Goal: Information Seeking & Learning: Understand process/instructions

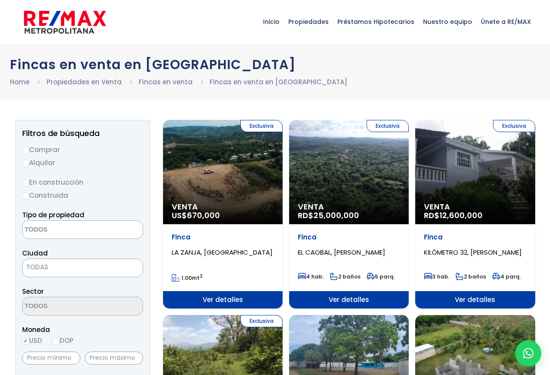
select select
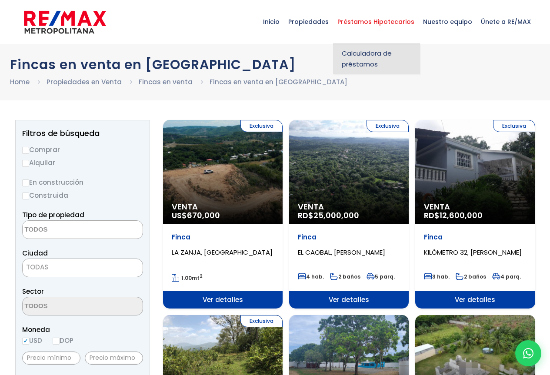
click at [381, 58] on span "Calculadora de préstamos" at bounding box center [377, 59] width 70 height 22
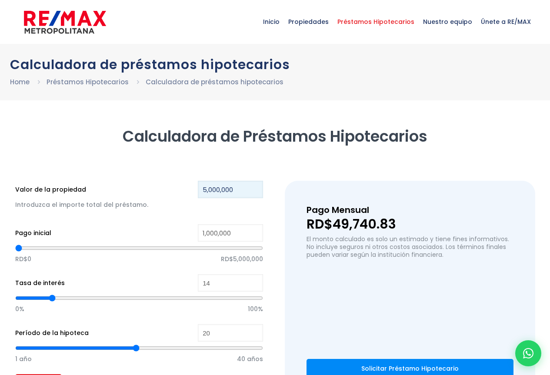
drag, startPoint x: 240, startPoint y: 190, endPoint x: 172, endPoint y: 191, distance: 67.9
click at [172, 191] on div "Valor de la propiedad 5,000,000 Introduzca el importe total del préstamo." at bounding box center [139, 200] width 248 height 39
click at [214, 190] on input "5,000,000" at bounding box center [230, 189] width 65 height 17
drag, startPoint x: 241, startPoint y: 190, endPoint x: 161, endPoint y: 192, distance: 80.5
click at [161, 192] on div "Valor de la propiedad 5,000,000 Introduzca el importe total del préstamo." at bounding box center [139, 200] width 248 height 39
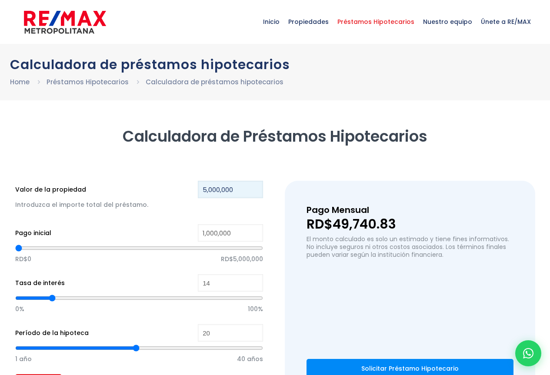
type input "7"
type input "0"
type input "7,000,000"
type input "6,310"
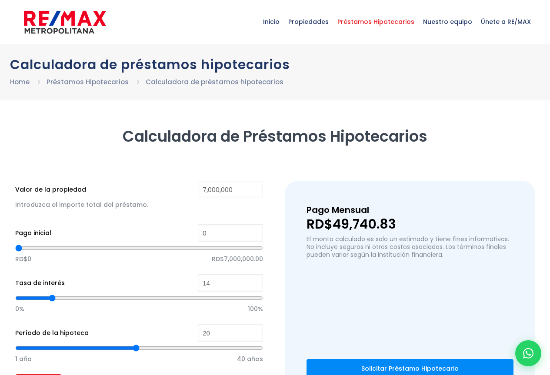
type input "6310"
type input "31,548"
type input "31548"
type input "69,405"
type input "69405"
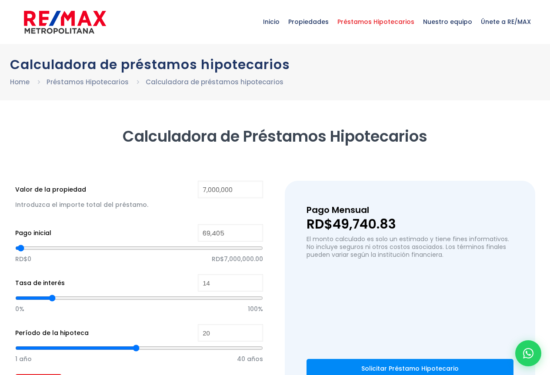
type input "94,643"
type input "94643"
type input "157,738"
type input "157738"
type input "170,357"
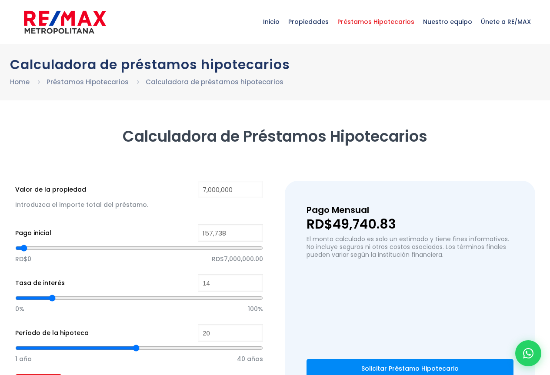
type input "170357"
type input "220,833"
type input "220833"
type input "283,928"
type input "283928"
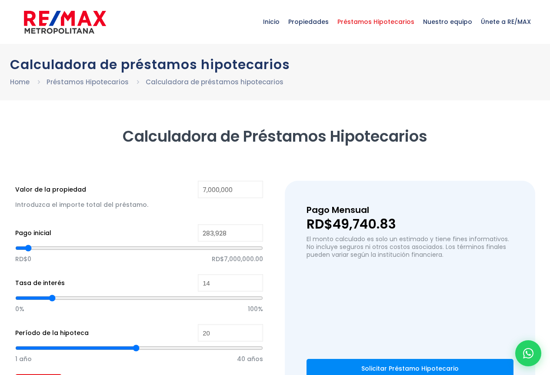
type input "347,023"
type input "347023"
type input "384,880"
type input "384880"
type input "410,118"
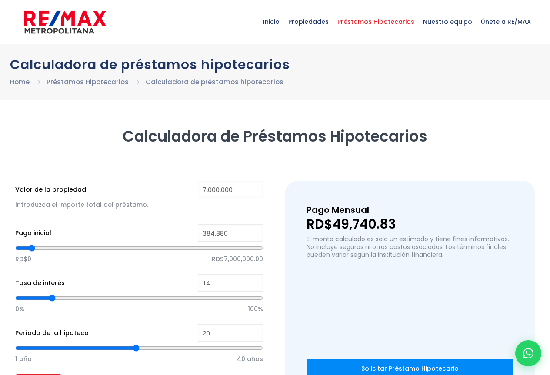
type input "410118"
type input "447,975"
type input "447975"
type input "422,737"
type input "422737"
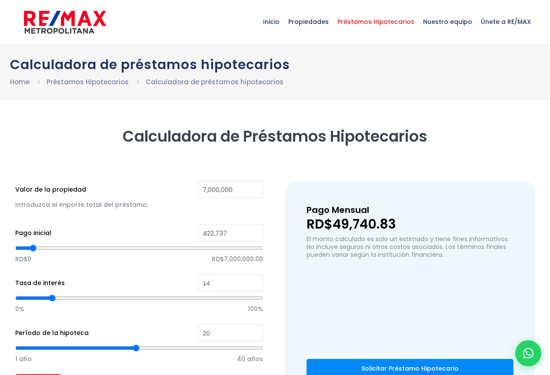
type input "384,880"
type input "384880"
type input "359,642"
type input "359642"
type input "384,880"
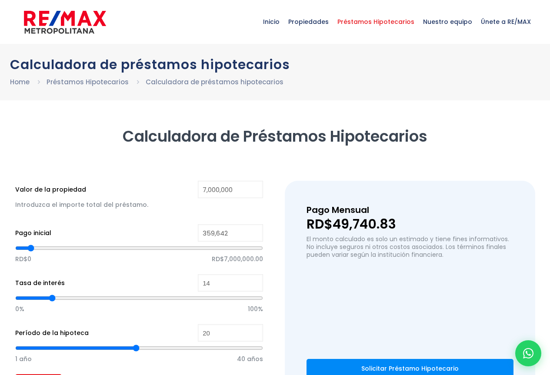
type input "384880"
type input "410,118"
type input "410118"
type input "447,975"
type input "447975"
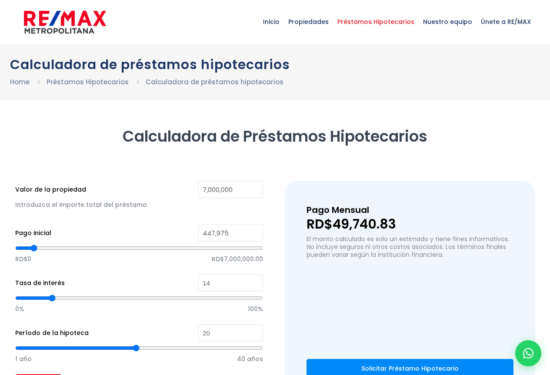
type input "473,213"
type input "473213"
type input "511,070"
type input "511070"
type input "536,308"
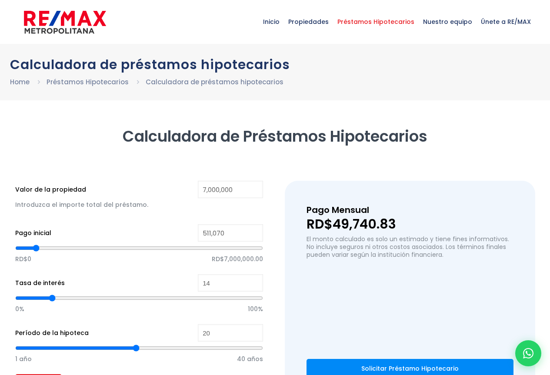
type input "536308"
type input "574,165"
type input "574165"
type input "599,403"
drag, startPoint x: 18, startPoint y: 250, endPoint x: 39, endPoint y: 247, distance: 21.5
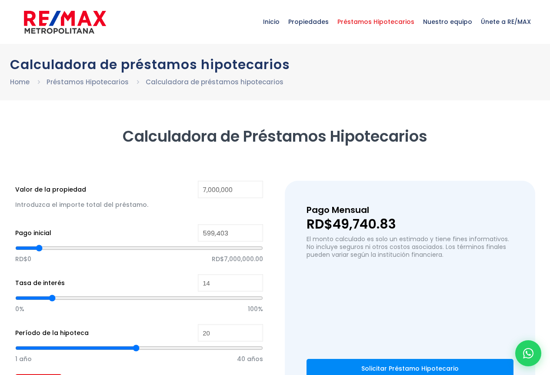
type input "599403"
click at [39, 247] on input "range" at bounding box center [139, 248] width 248 height 9
type input "637,260"
type input "637260"
type input "662,498"
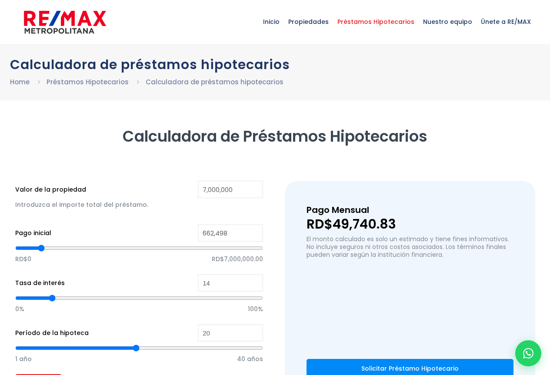
type input "662498"
click at [41, 245] on input "range" at bounding box center [139, 248] width 248 height 9
drag, startPoint x: 228, startPoint y: 230, endPoint x: 177, endPoint y: 227, distance: 50.9
click at [177, 227] on div "Pago inicial 662,498 RD$0 RD$7,000,000.00" at bounding box center [139, 249] width 248 height 50
type input "5"
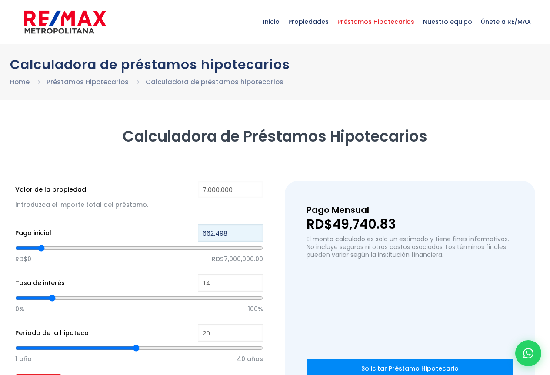
type input "5"
type input "50"
type input "500"
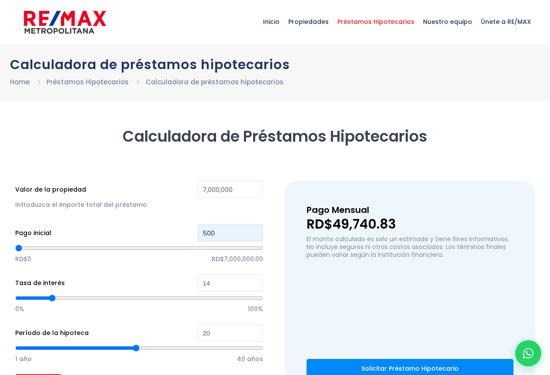
type input "5,000"
type input "5000"
type input "50,000"
type input "50000"
type input "500,000"
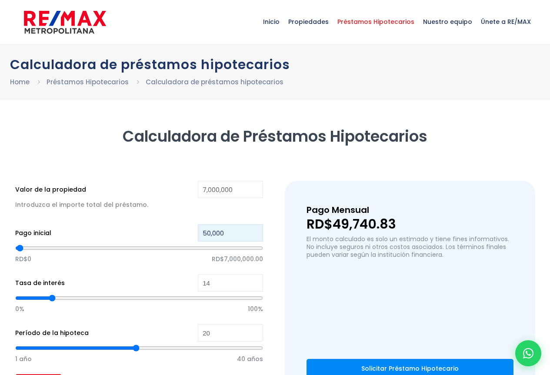
type input "500000"
type input "500,000"
type input "13"
type input "12"
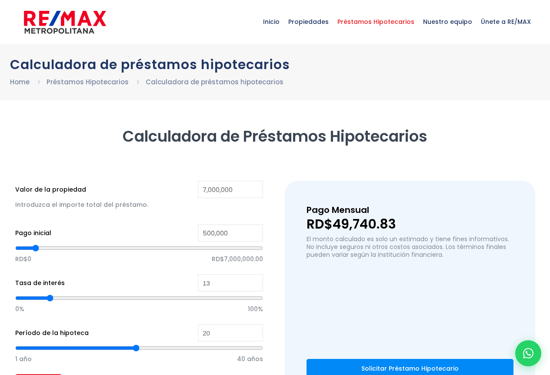
type input "12"
type input "11"
type input "10"
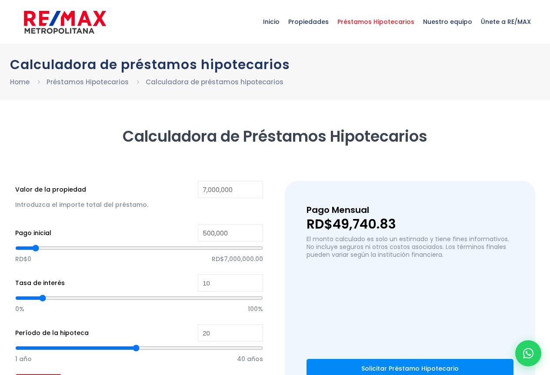
type input "9"
type input "8"
type input "7"
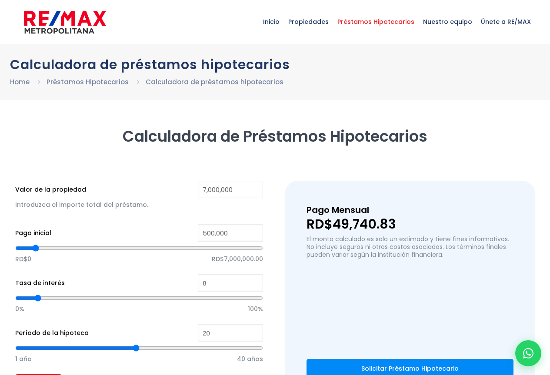
type input "7"
type input "6"
type input "5"
drag, startPoint x: 53, startPoint y: 299, endPoint x: 32, endPoint y: 303, distance: 22.2
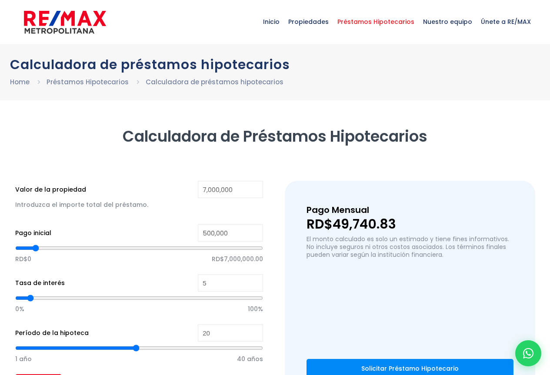
type input "5"
click at [32, 303] on input "range" at bounding box center [139, 298] width 248 height 9
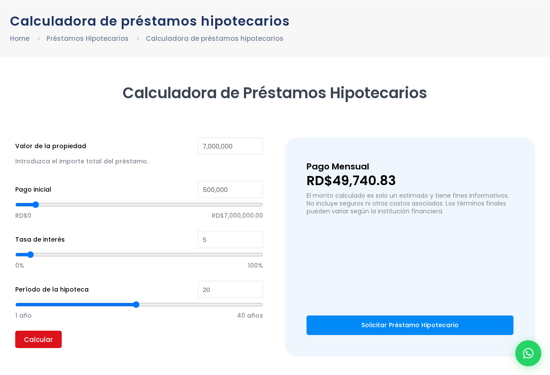
click at [44, 339] on input "Calcular" at bounding box center [38, 339] width 47 height 17
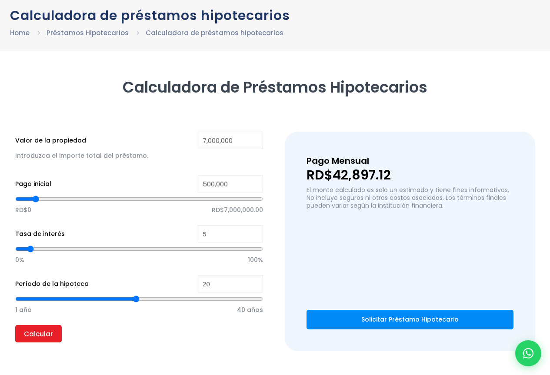
scroll to position [87, 0]
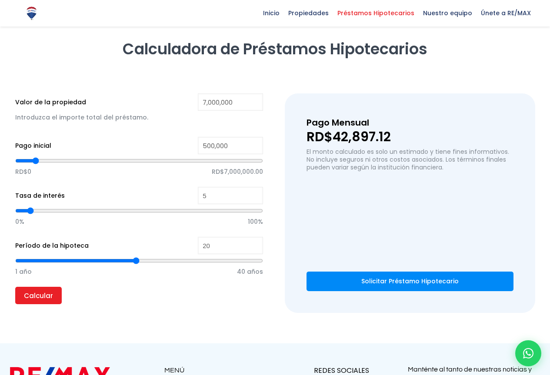
type input "536,308"
type input "536308"
type input "574,165"
type input "574165"
type input "599,403"
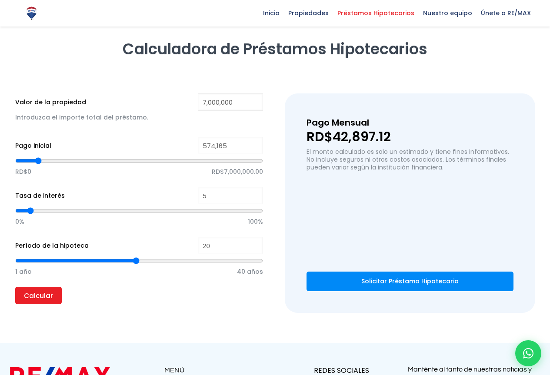
type input "599403"
type input "637,260"
type input "637260"
type input "662,498"
type input "662498"
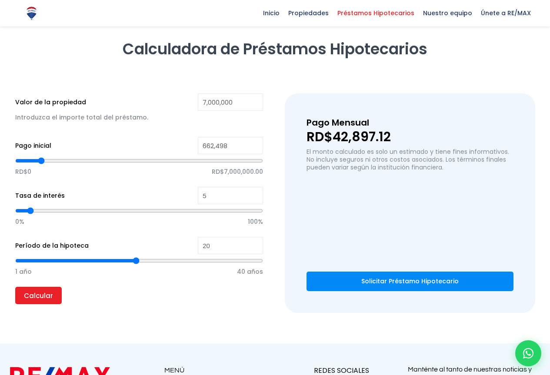
type input "700,355"
drag, startPoint x: 36, startPoint y: 163, endPoint x: 43, endPoint y: 162, distance: 6.6
type input "700355"
click at [43, 162] on input "range" at bounding box center [139, 161] width 248 height 9
drag, startPoint x: 235, startPoint y: 147, endPoint x: 192, endPoint y: 147, distance: 43.1
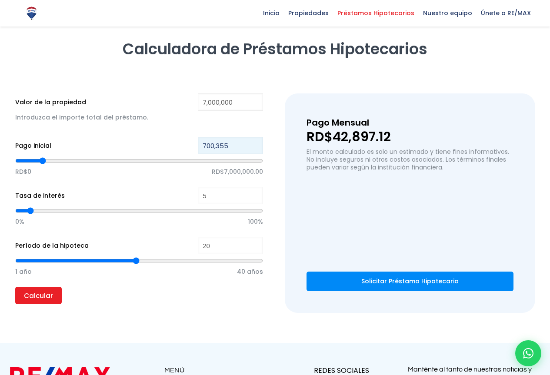
click at [192, 147] on div "Pago inicial 700,355 RD$0 RD$7,000,000.00" at bounding box center [139, 162] width 248 height 50
type input "7"
type input "75"
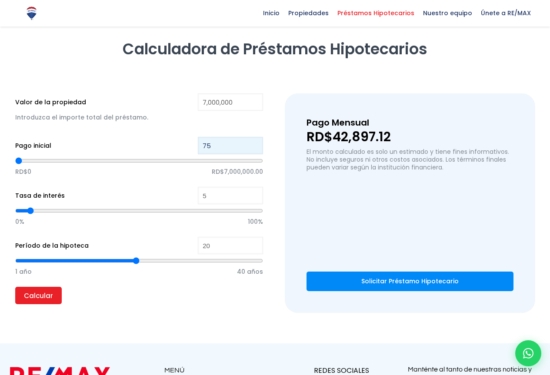
type input "750"
type input "7,500"
type input "7500"
type input "75,000"
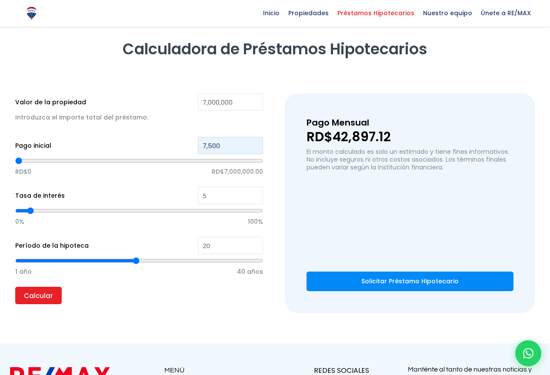
type input "75000"
type input "750,000"
type input "750000"
click at [43, 297] on input "Calcular" at bounding box center [38, 295] width 47 height 17
drag, startPoint x: 238, startPoint y: 144, endPoint x: 187, endPoint y: 144, distance: 50.9
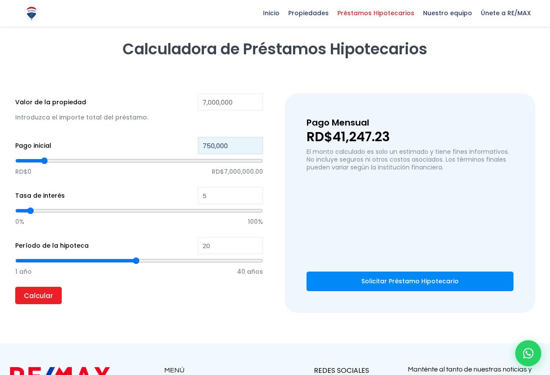
click at [187, 144] on div "Pago inicial 750,000 RD$0 RD$7,000,000.00" at bounding box center [139, 162] width 248 height 50
type input "1"
type input "15"
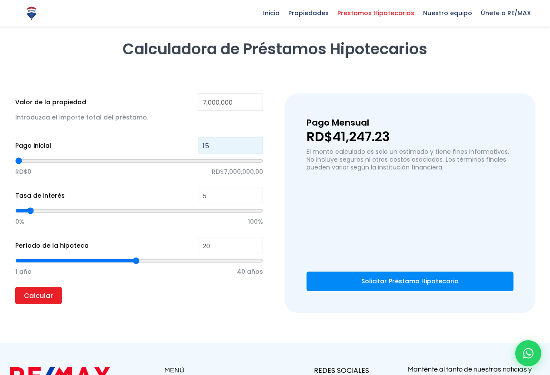
type input "150"
type input "1,500"
type input "1500"
type input "15,000"
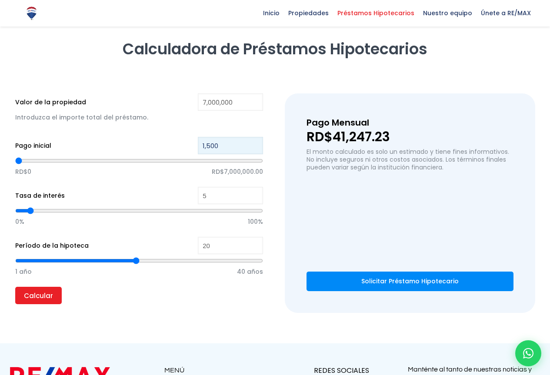
type input "15000"
type input "150,000"
type input "150000"
type input "1,500,000"
type input "1500000"
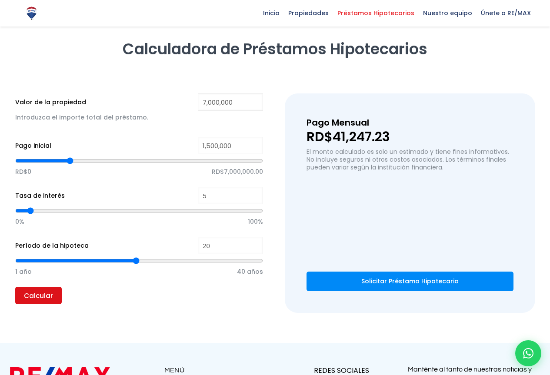
click at [43, 296] on input "Calcular" at bounding box center [38, 295] width 47 height 17
drag, startPoint x: 237, startPoint y: 146, endPoint x: 195, endPoint y: 144, distance: 41.8
click at [195, 144] on div "Pago inicial 1,500,000 RD$0 RD$7,000,000.00" at bounding box center [139, 162] width 248 height 50
type input "2"
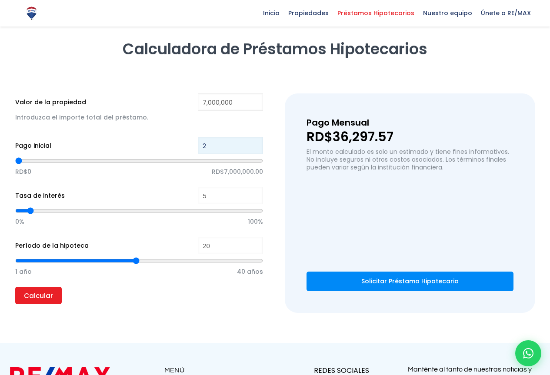
type input "24"
type input "240"
type input "2,400"
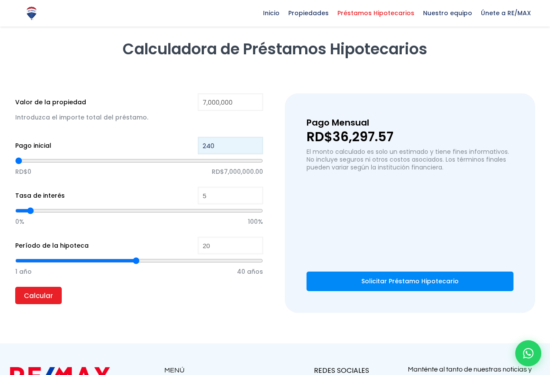
type input "2400"
type input "24,000"
type input "24000"
type input "240,000"
type input "240000"
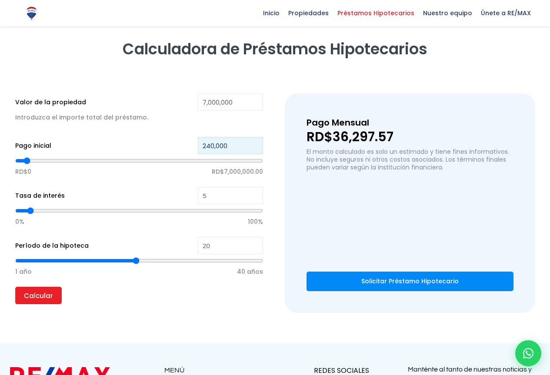
type input "2,400,000"
type input "2400000"
type input "2,400,000"
click at [381, 284] on link "Solicitar Préstamo Hipotecario" at bounding box center [410, 282] width 207 height 20
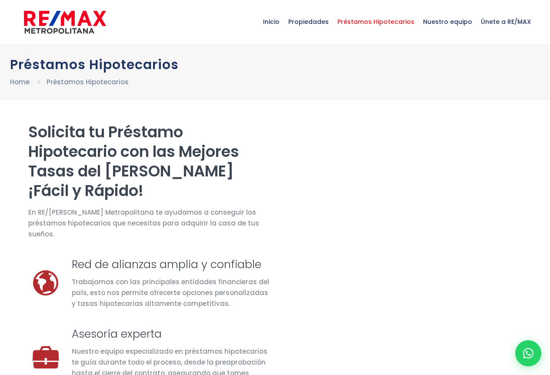
select select "FR"
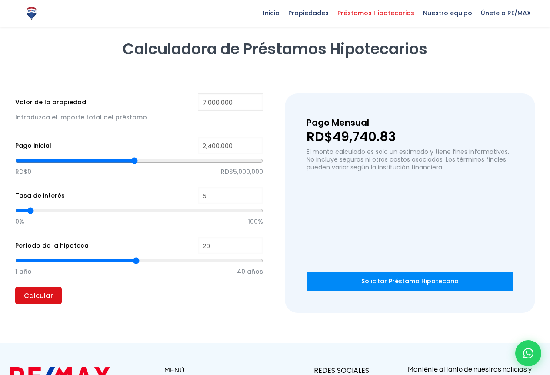
click at [29, 300] on input "Calcular" at bounding box center [38, 295] width 47 height 17
type input "21"
type input "22"
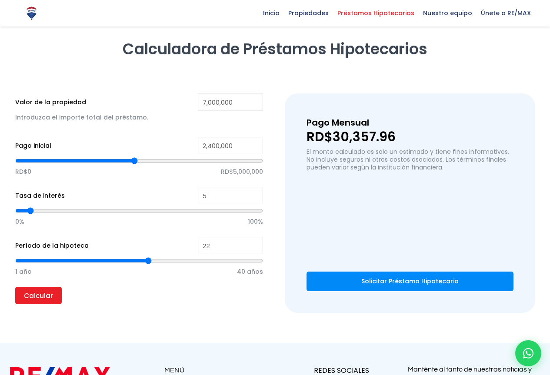
type input "23"
type input "24"
type input "25"
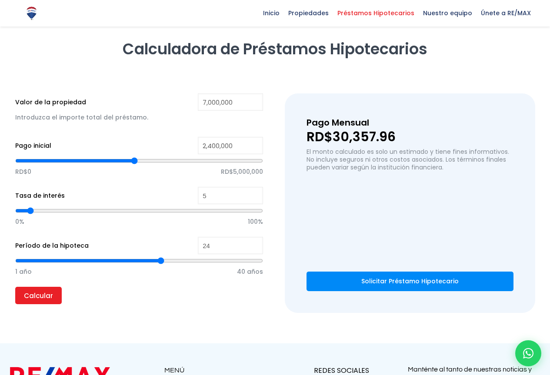
type input "25"
type input "26"
type input "27"
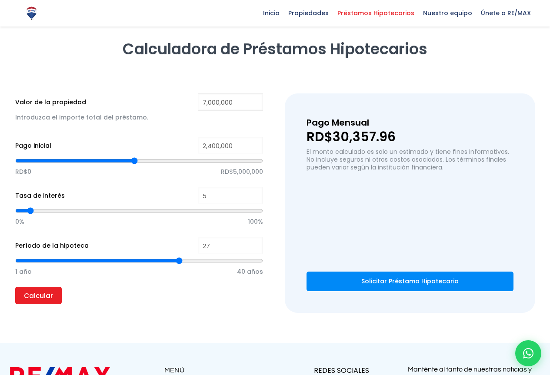
type input "26"
type input "25"
drag, startPoint x: 136, startPoint y: 262, endPoint x: 166, endPoint y: 267, distance: 30.0
type input "25"
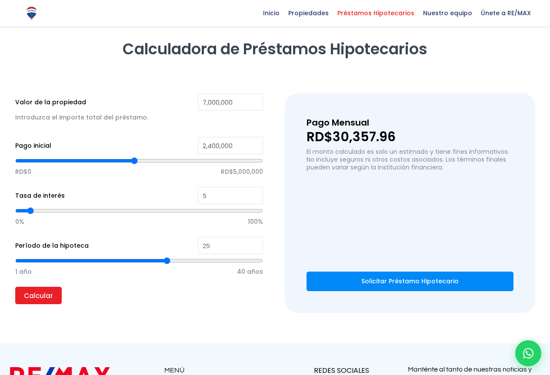
click at [166, 265] on input "range" at bounding box center [139, 261] width 248 height 9
click at [34, 294] on input "Calcular" at bounding box center [38, 295] width 47 height 17
type input "4"
type input "3"
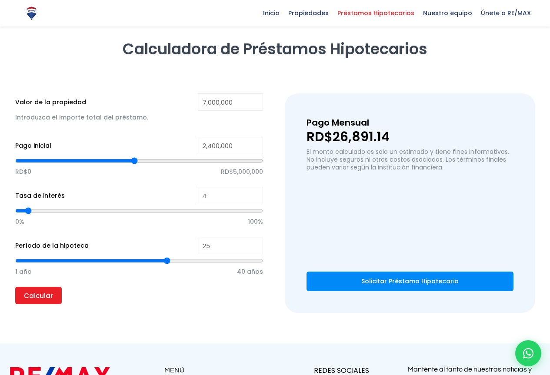
type input "3"
type input "2"
drag, startPoint x: 30, startPoint y: 210, endPoint x: 24, endPoint y: 210, distance: 5.7
type input "2"
click at [24, 210] on input "range" at bounding box center [139, 211] width 248 height 9
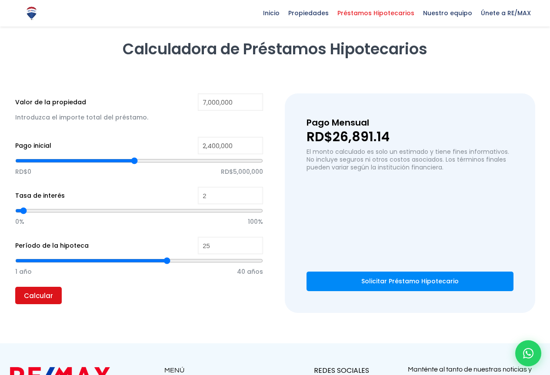
click at [24, 295] on input "Calcular" at bounding box center [38, 295] width 47 height 17
type input "24"
type input "23"
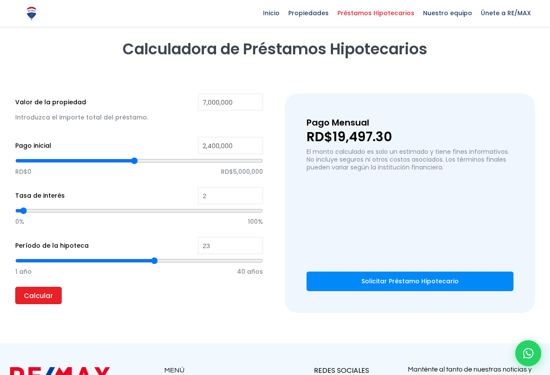
type input "22"
drag, startPoint x: 166, startPoint y: 260, endPoint x: 148, endPoint y: 263, distance: 18.0
type input "22"
click at [148, 263] on input "range" at bounding box center [139, 261] width 248 height 9
click at [36, 295] on input "Calcular" at bounding box center [38, 295] width 47 height 17
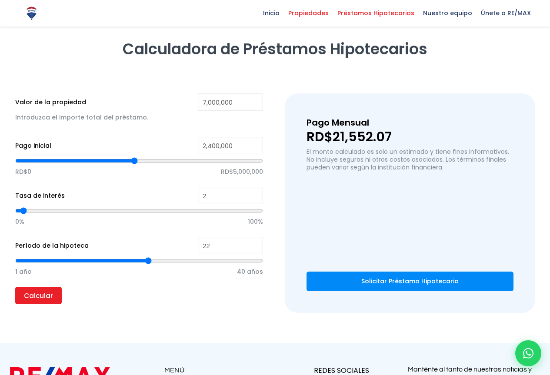
click at [321, 13] on span "Propiedades" at bounding box center [308, 13] width 49 height 13
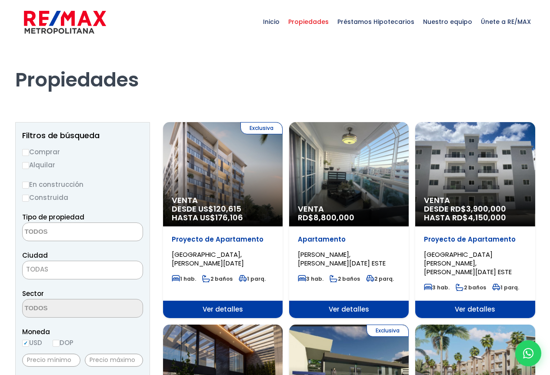
select select
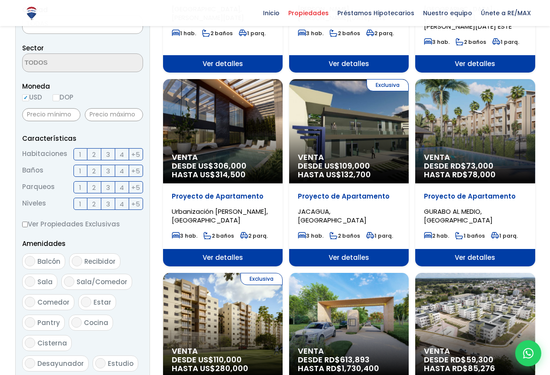
scroll to position [217, 0]
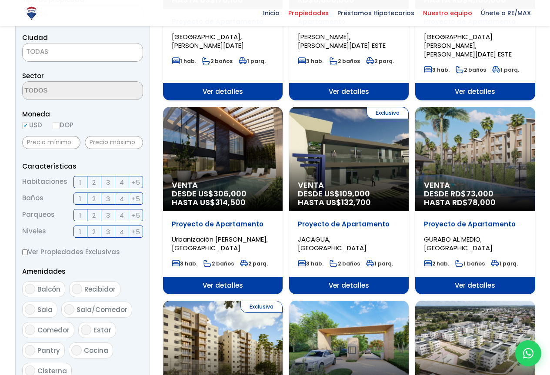
click at [453, 8] on span "Nuestro equipo" at bounding box center [448, 13] width 58 height 13
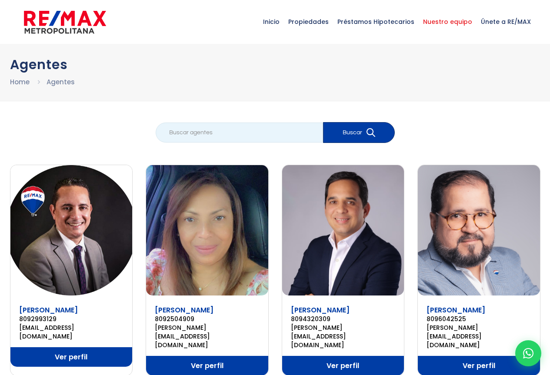
click at [240, 130] on input "search" at bounding box center [239, 133] width 167 height 20
type input "[PERSON_NAME]"
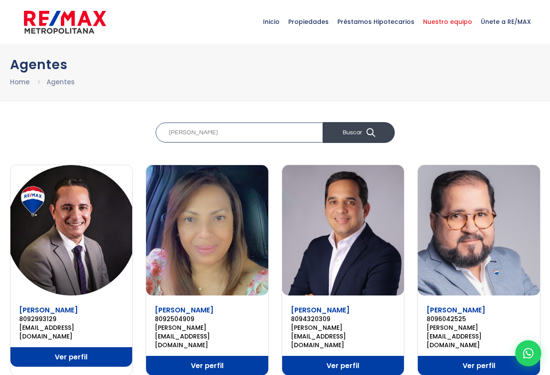
click at [345, 135] on button "Buscar" at bounding box center [359, 132] width 72 height 21
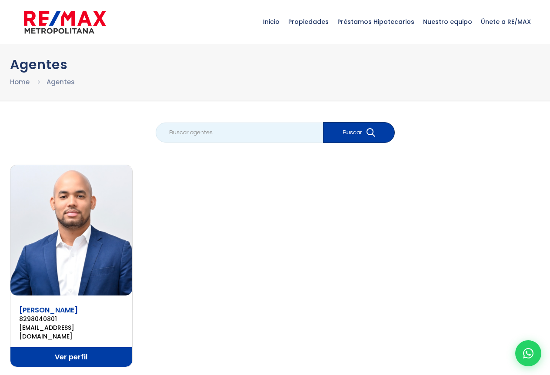
click at [234, 132] on input "search" at bounding box center [239, 133] width 167 height 20
type input "JAVIER"
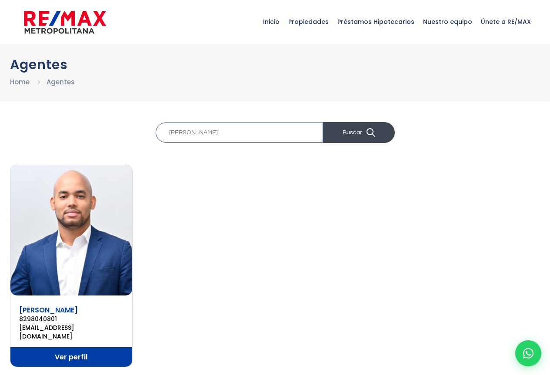
click at [345, 134] on button "Buscar" at bounding box center [359, 132] width 72 height 21
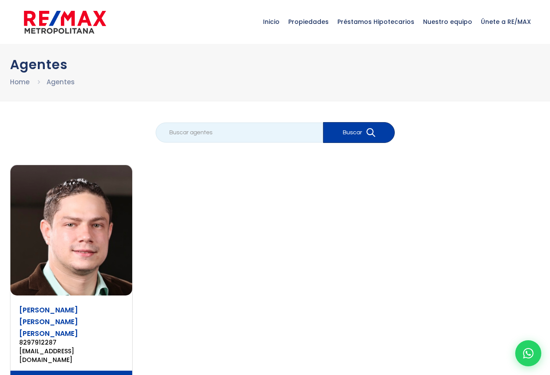
click at [224, 130] on input "search" at bounding box center [239, 133] width 167 height 20
type input "[PERSON_NAME]"
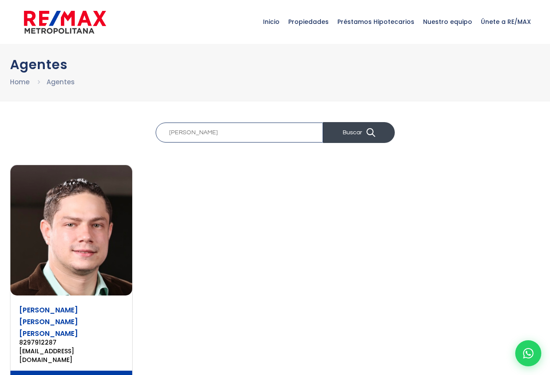
click at [357, 128] on button "Buscar" at bounding box center [359, 132] width 72 height 21
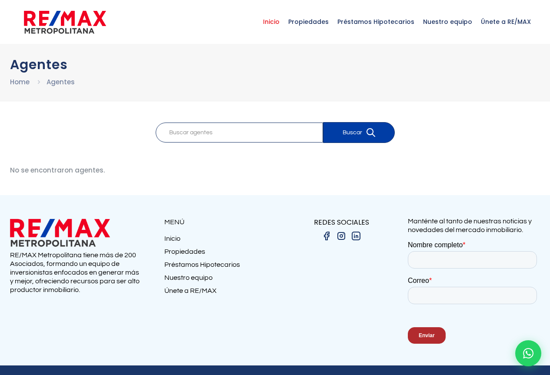
click at [280, 20] on span "Inicio" at bounding box center [271, 22] width 25 height 26
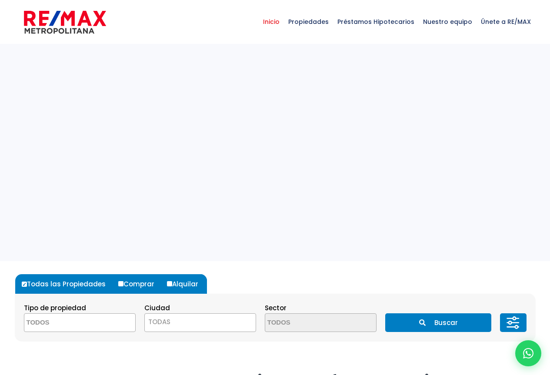
select select
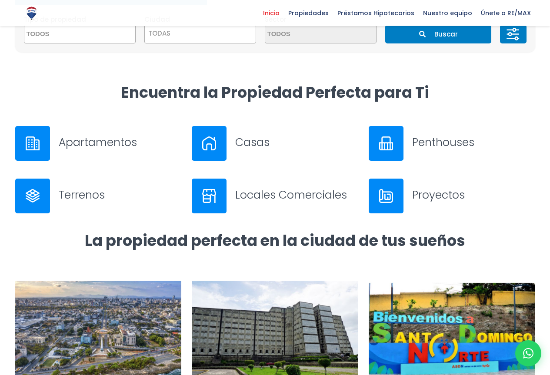
scroll to position [304, 0]
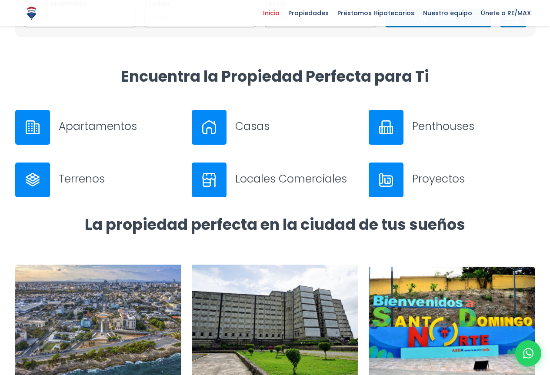
click at [262, 128] on h3 "Casas" at bounding box center [296, 126] width 123 height 15
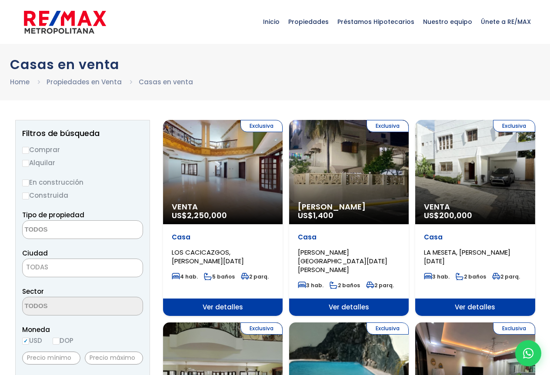
select select
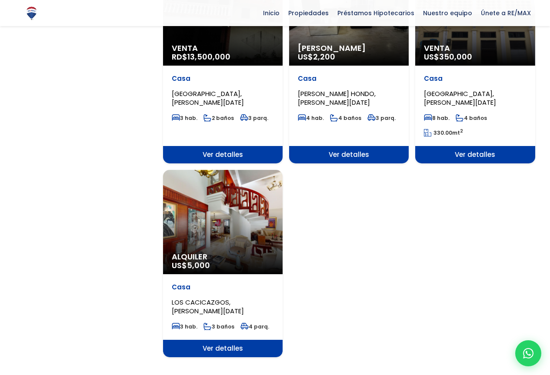
scroll to position [1044, 0]
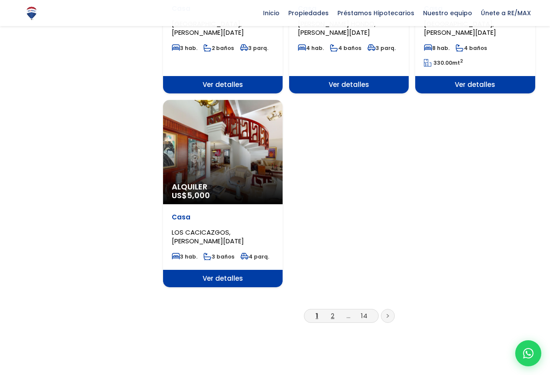
click at [333, 311] on link "2" at bounding box center [332, 315] width 3 height 9
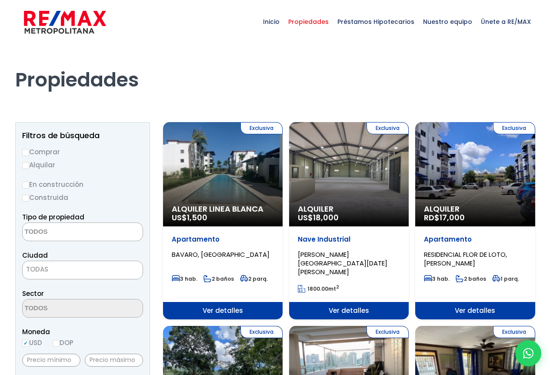
select select
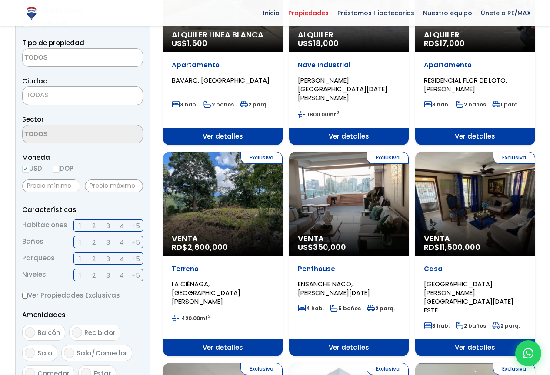
scroll to position [43, 0]
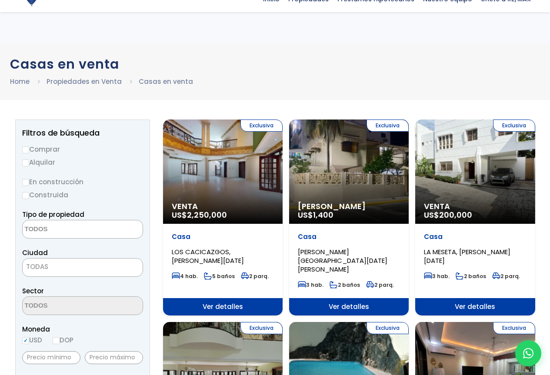
select select
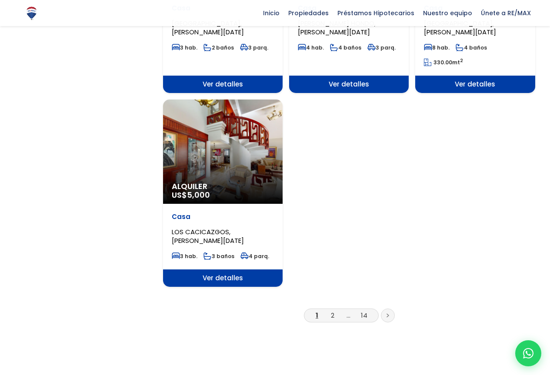
scroll to position [1044, 0]
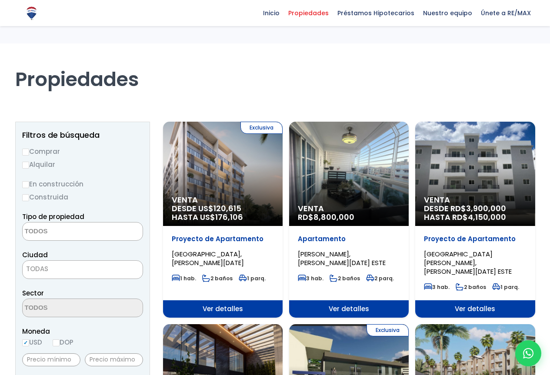
select select
